Goal: Task Accomplishment & Management: Manage account settings

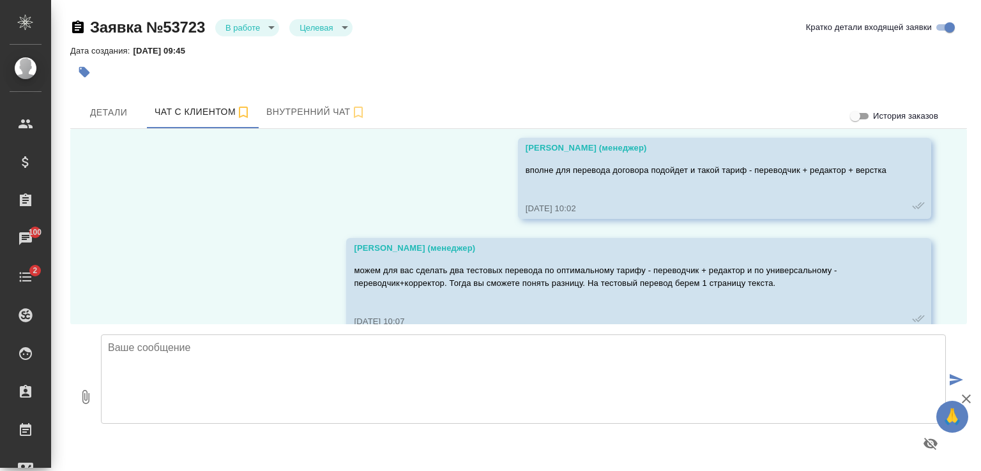
scroll to position [4139, 0]
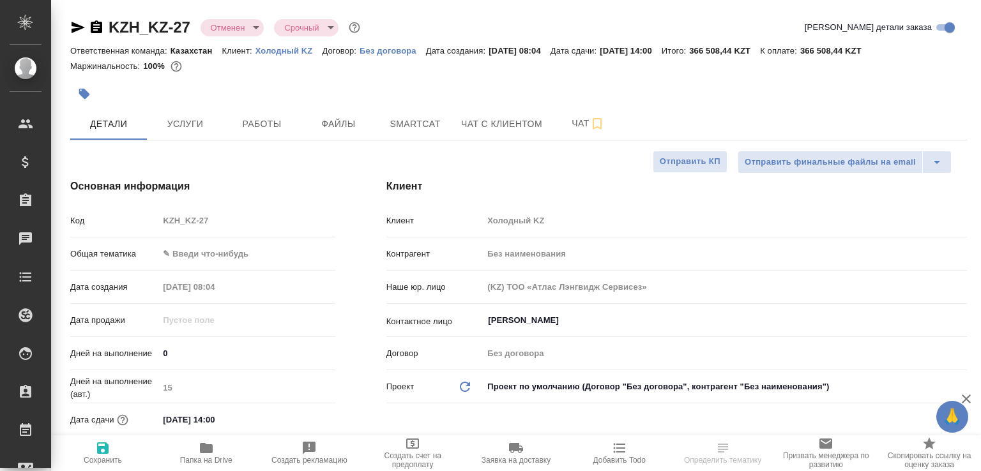
select select "RU"
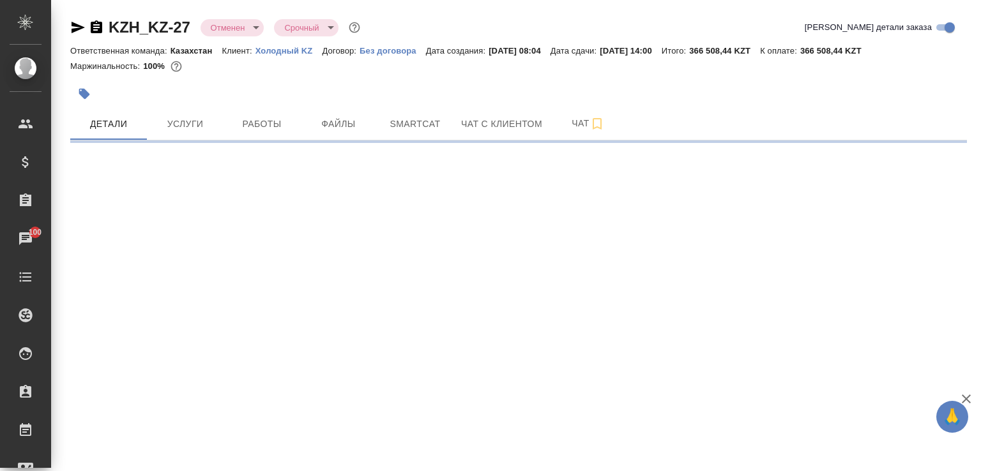
select select "RU"
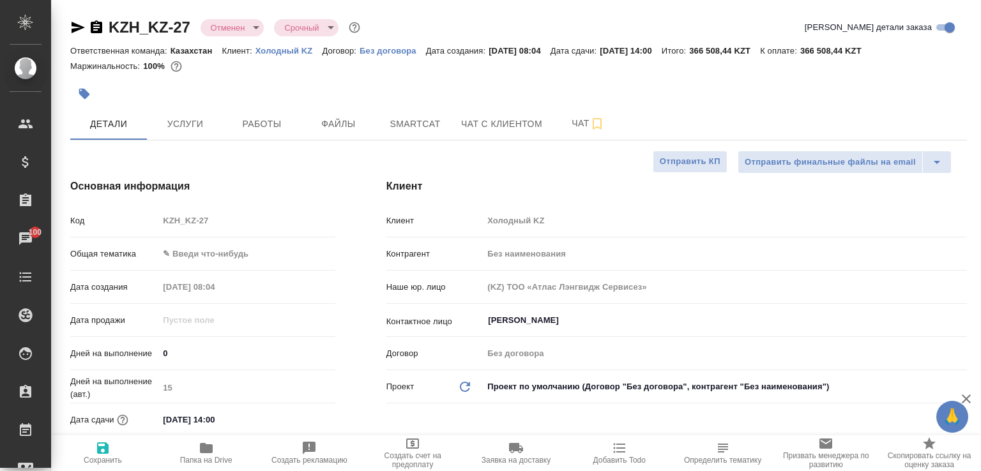
type textarea "x"
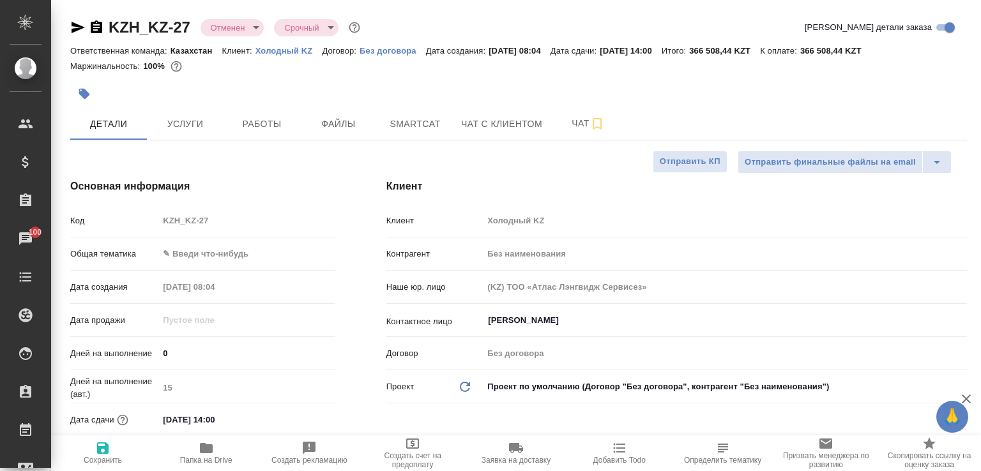
type textarea "x"
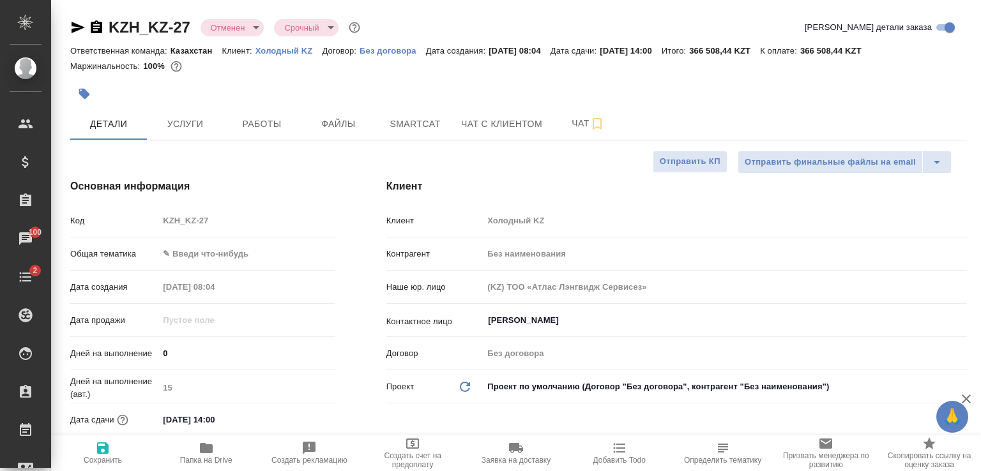
type textarea "x"
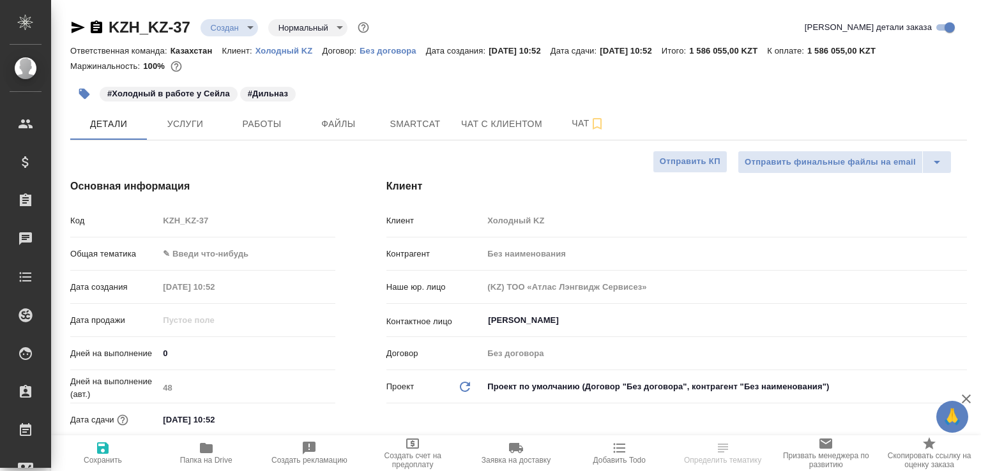
select select "RU"
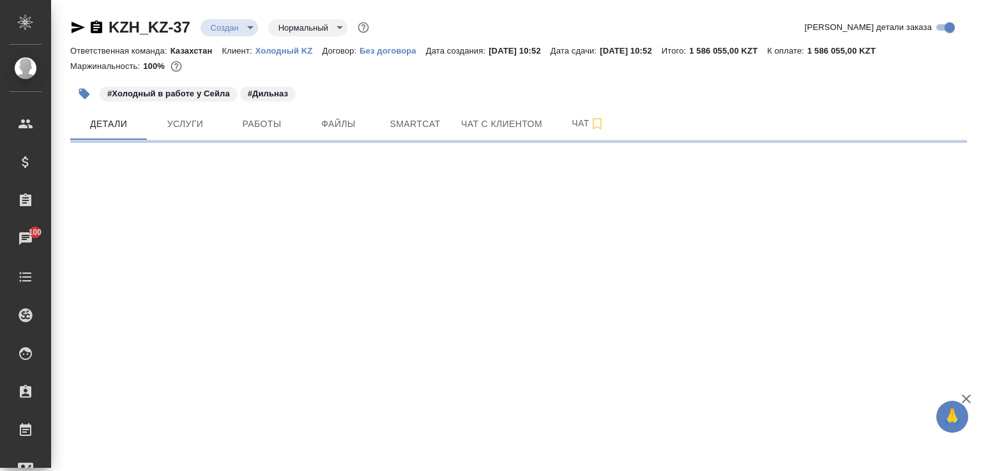
select select "RU"
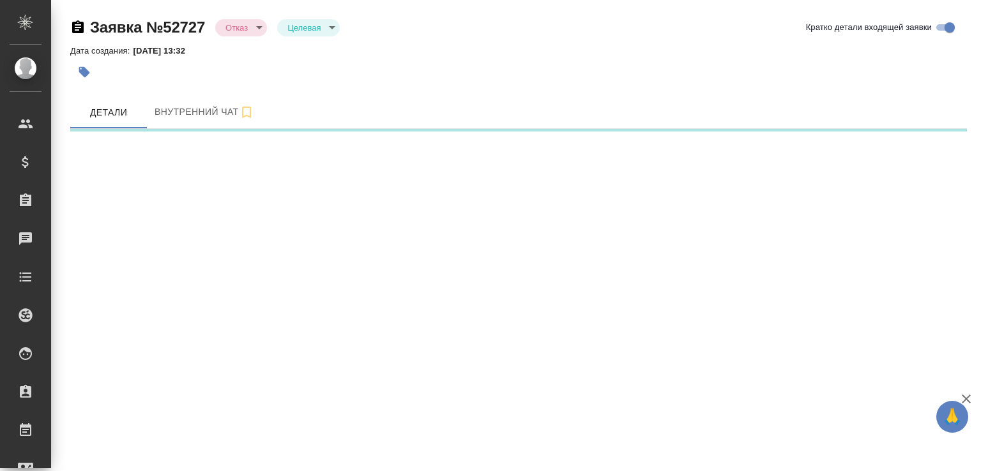
select select "RU"
select select "KZ"
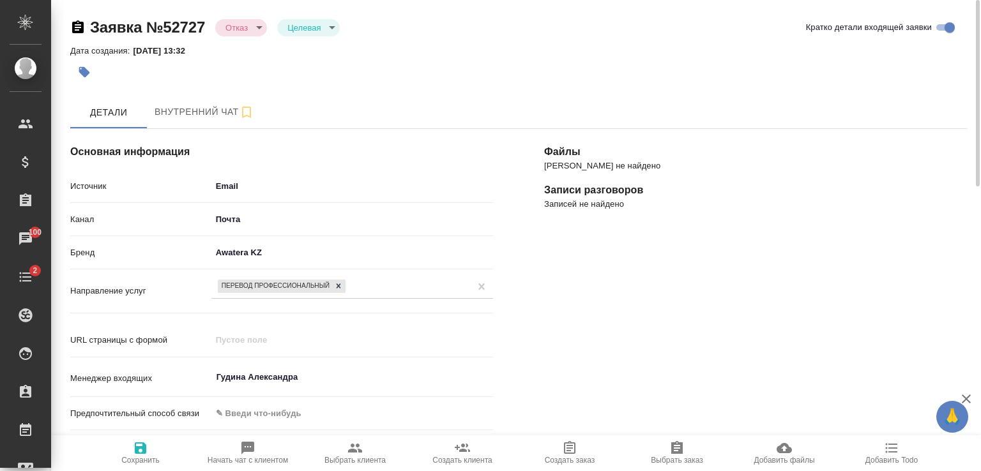
type textarea "x"
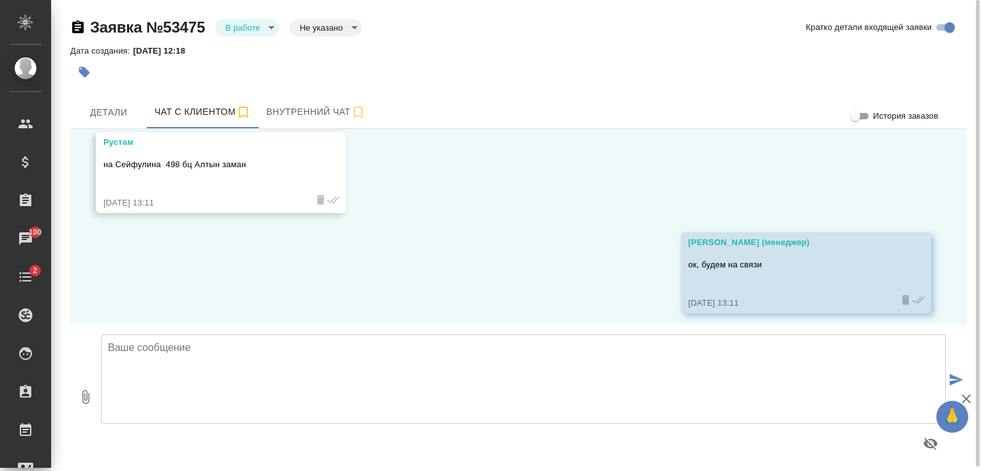
scroll to position [7801, 0]
